Goal: Task Accomplishment & Management: Manage account settings

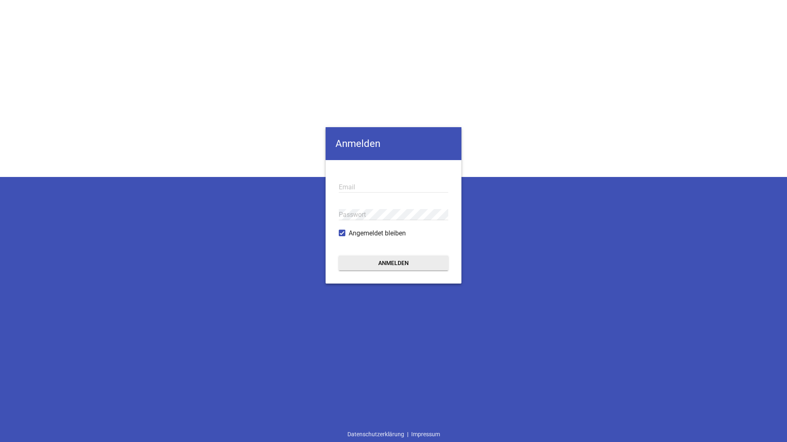
click at [346, 187] on input "email" at bounding box center [393, 186] width 109 height 11
click at [346, 186] on input "email" at bounding box center [393, 186] width 109 height 11
paste input "[EMAIL_ADDRESS][DOMAIN_NAME]"
type input "[EMAIL_ADDRESS][DOMAIN_NAME]"
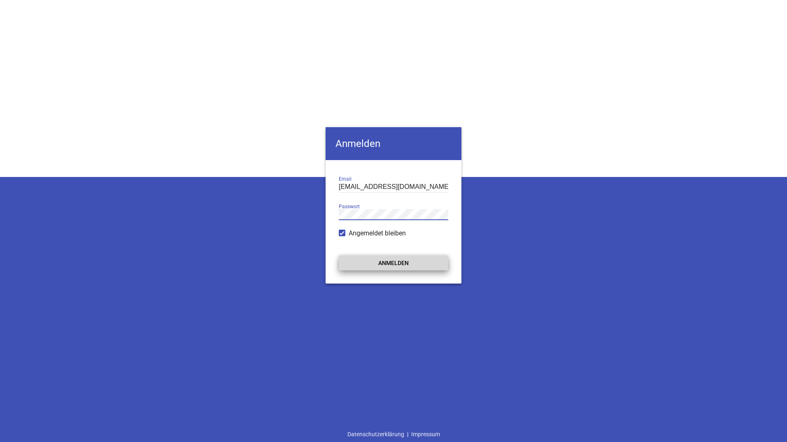
click at [373, 259] on button "Anmelden" at bounding box center [393, 262] width 109 height 15
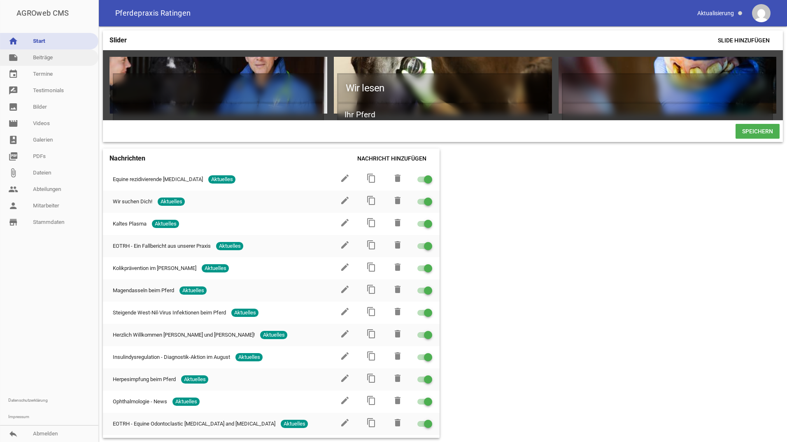
click at [39, 60] on link "note Beiträge" at bounding box center [49, 57] width 98 height 16
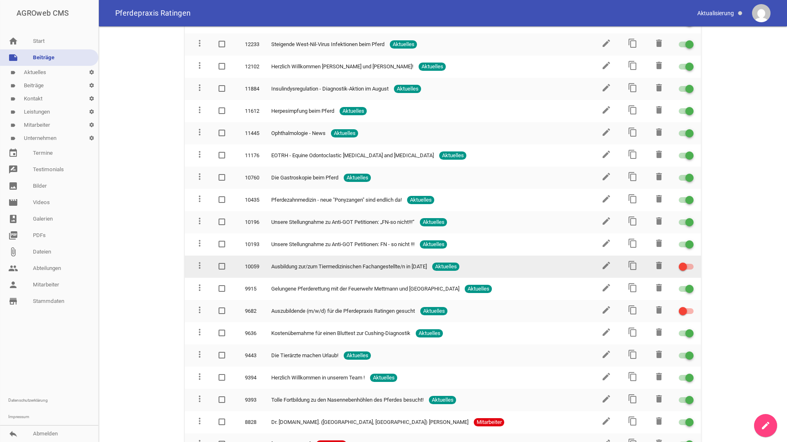
scroll to position [329, 0]
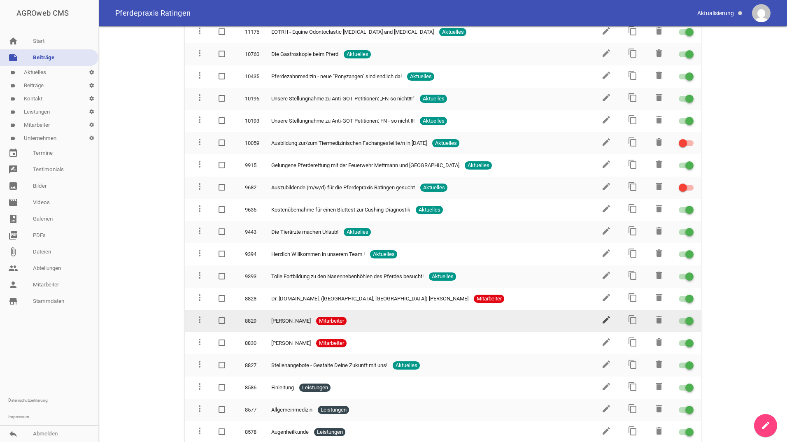
click at [605, 318] on icon "edit" at bounding box center [606, 320] width 10 height 10
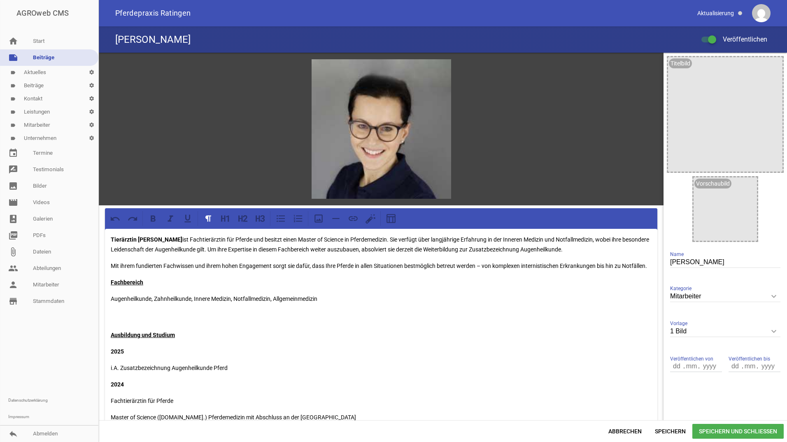
click at [334, 305] on p "Augenheilkunde, Zahnheilkunde, Innere Medizin, Notfallmedizin, Allgemeinmedizin" at bounding box center [381, 309] width 541 height 30
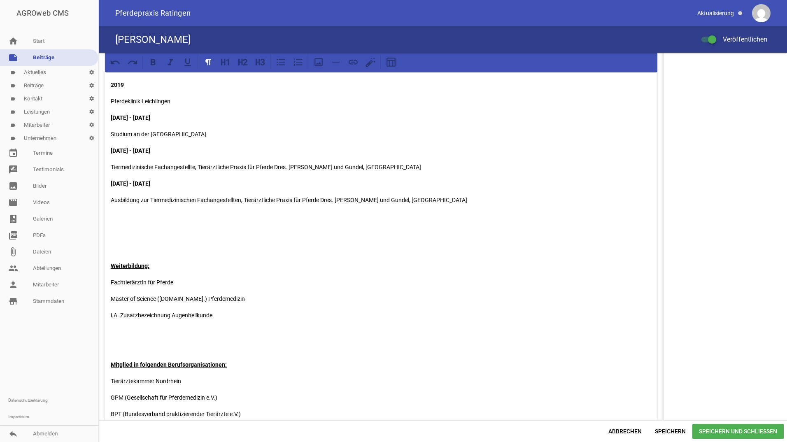
scroll to position [535, 0]
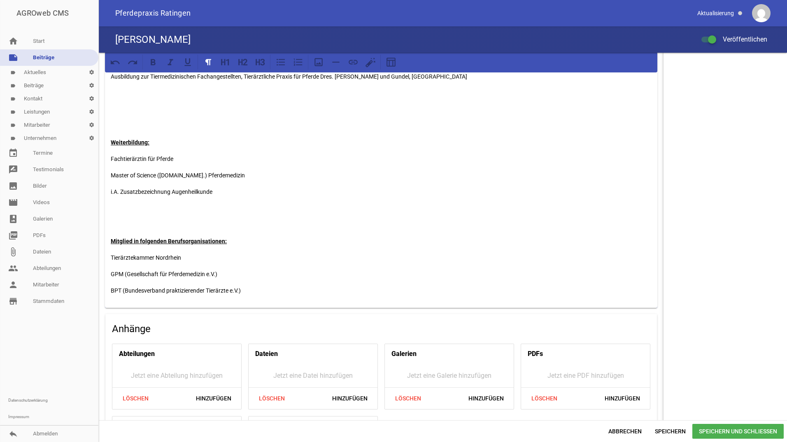
click at [759, 429] on span "Speichern und Schließen" at bounding box center [737, 431] width 91 height 15
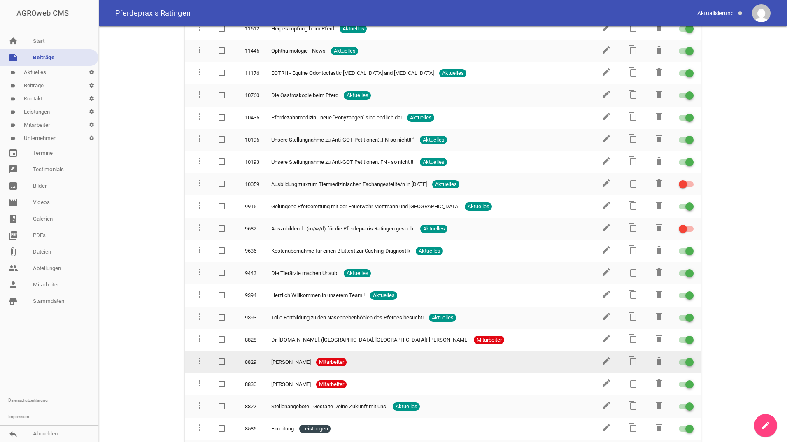
scroll to position [370, 0]
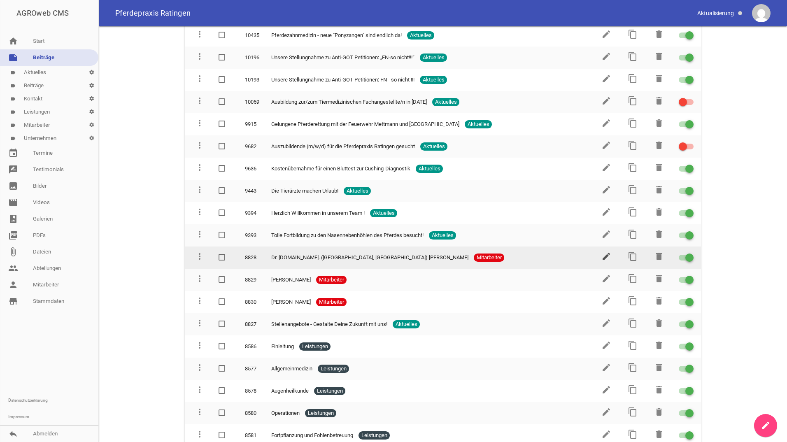
click at [601, 253] on icon "edit" at bounding box center [606, 256] width 10 height 10
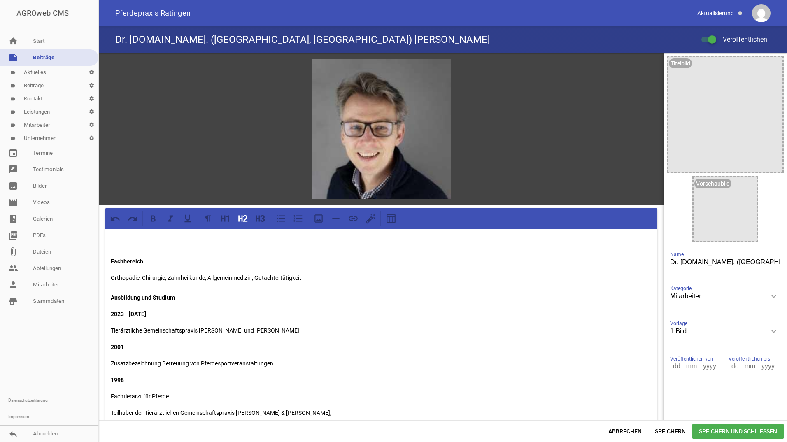
click at [125, 242] on h2 at bounding box center [381, 245] width 541 height 17
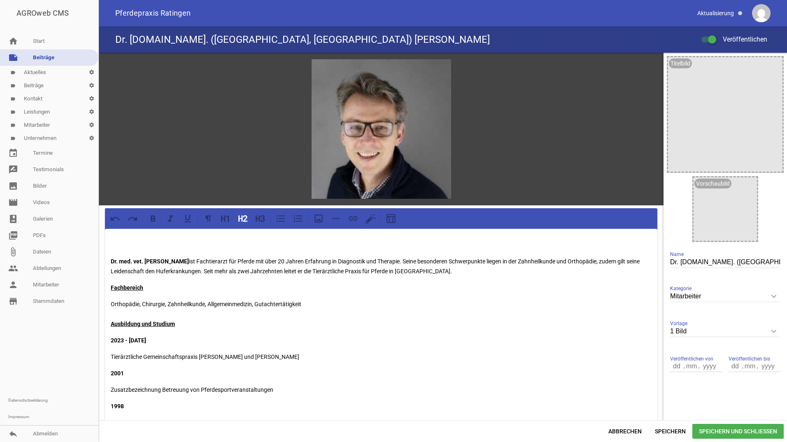
click at [208, 241] on h2 at bounding box center [381, 245] width 541 height 17
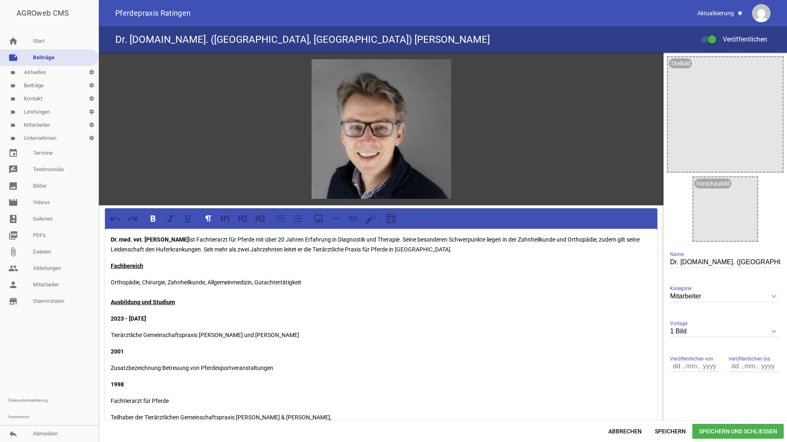
click at [724, 433] on span "Speichern und Schließen" at bounding box center [737, 431] width 91 height 15
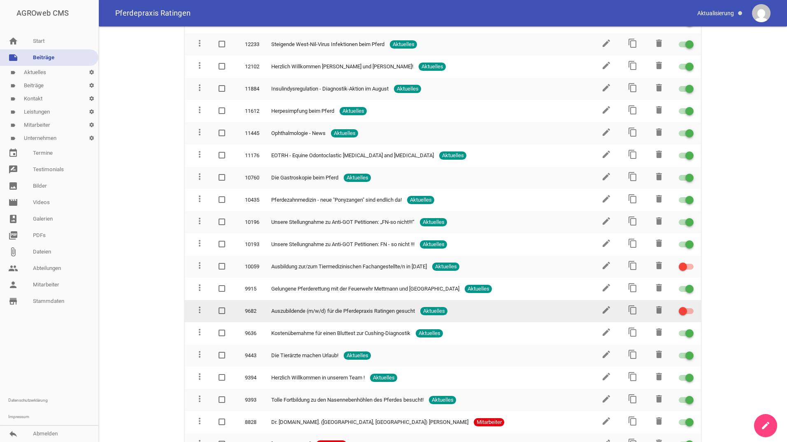
scroll to position [370, 0]
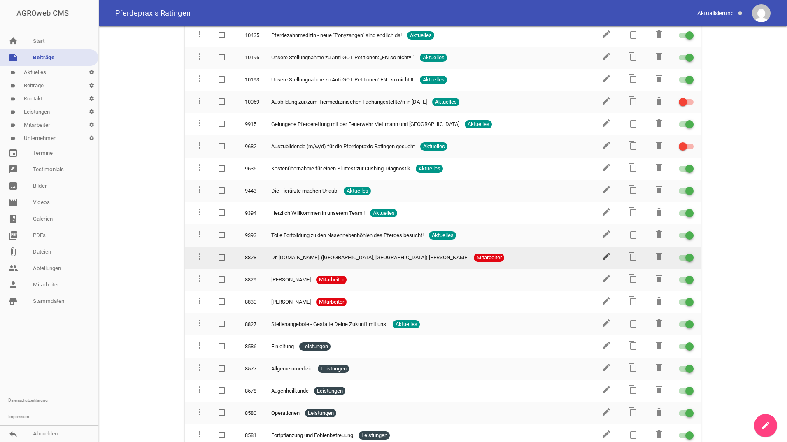
click at [601, 255] on icon "edit" at bounding box center [606, 256] width 10 height 10
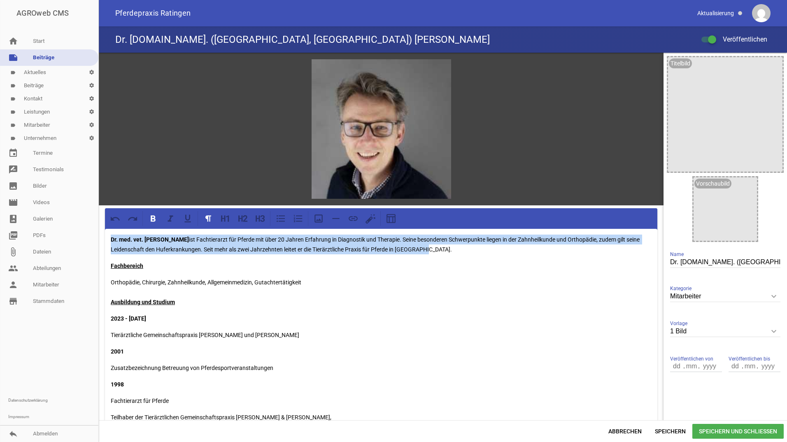
drag, startPoint x: 423, startPoint y: 248, endPoint x: 109, endPoint y: 239, distance: 314.0
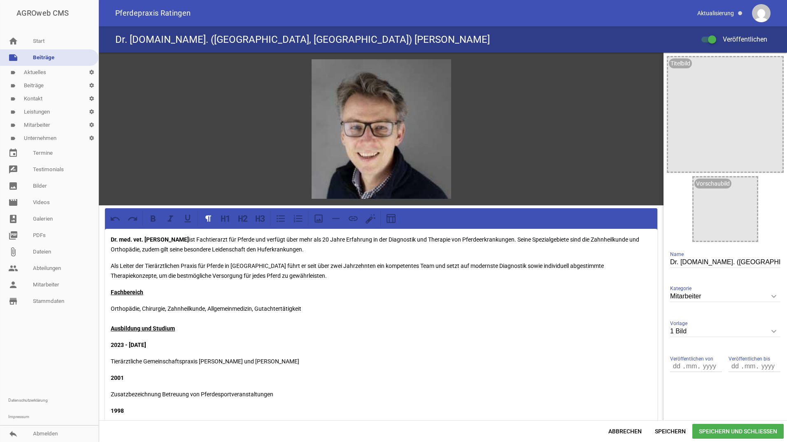
click at [741, 428] on span "Speichern und Schließen" at bounding box center [737, 431] width 91 height 15
